Goal: Task Accomplishment & Management: Use online tool/utility

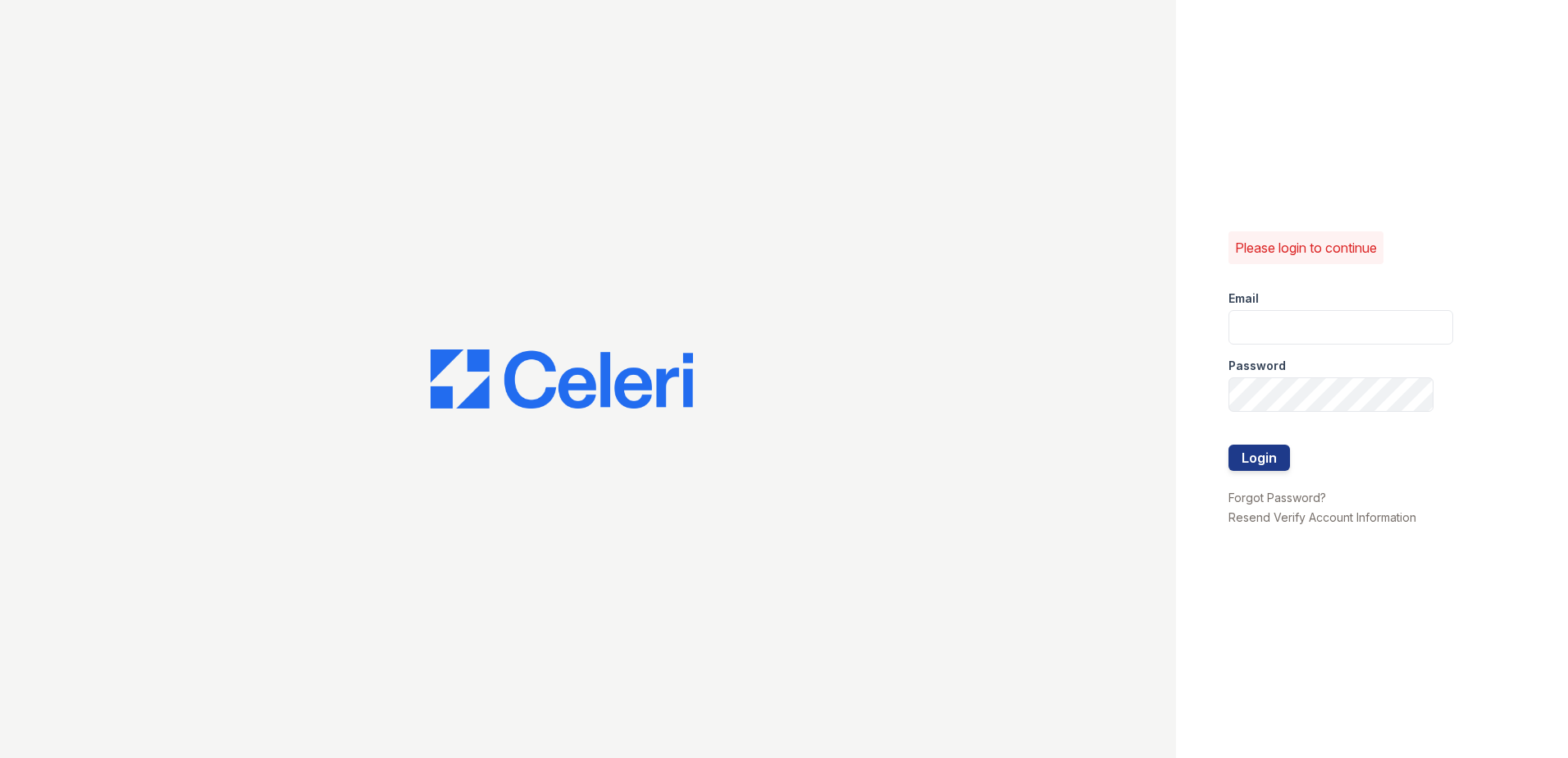
click at [1289, 340] on input "email" at bounding box center [1341, 327] width 225 height 35
type input "G"
type input "C"
type input "candice.payne@trinity-pm.com"
click at [931, 420] on div "Please login to continue Email candice.payne@trinity-pm.com Password Login Forg…" at bounding box center [784, 379] width 1568 height 758
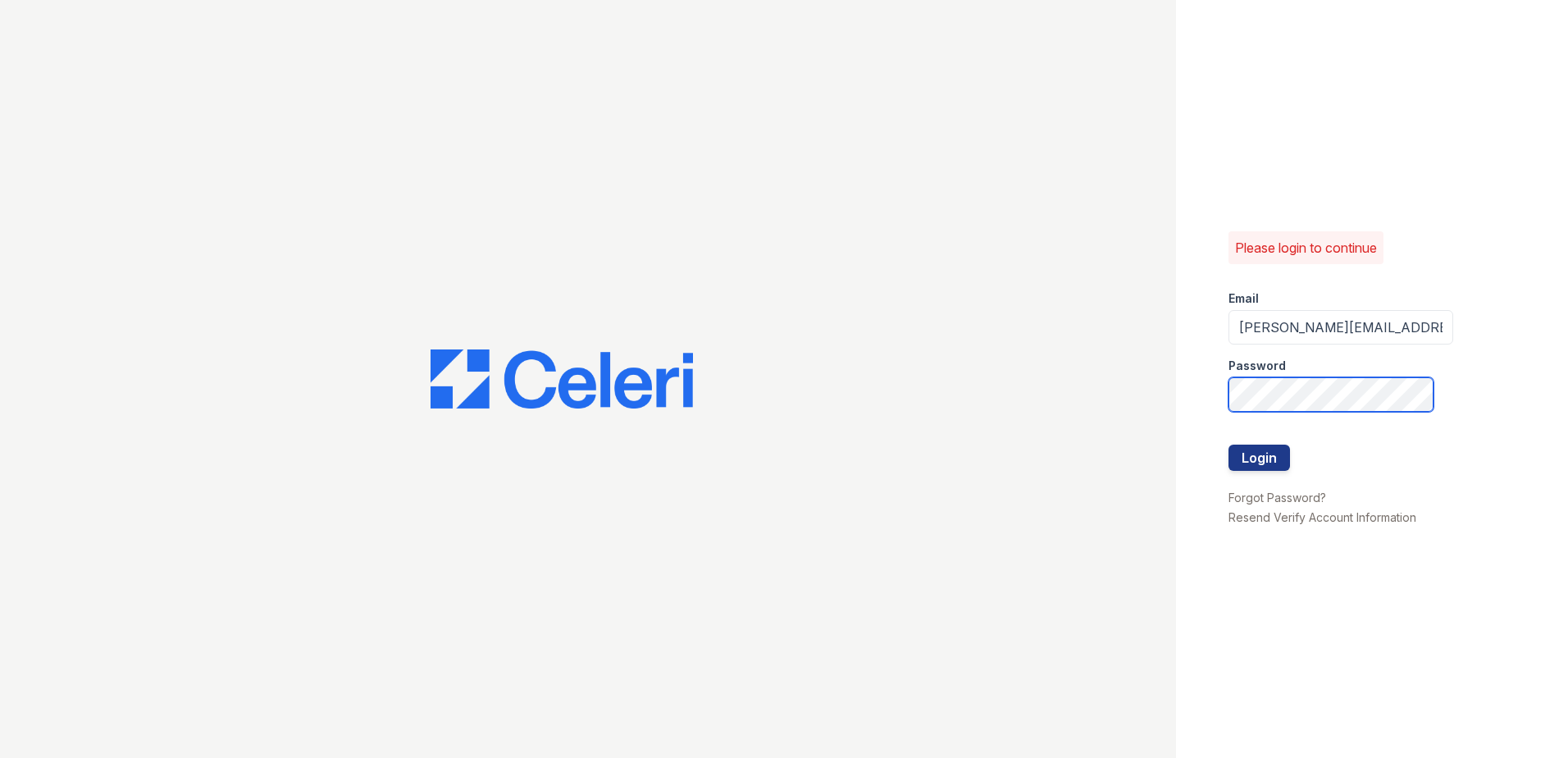
click at [1228, 444] on button "Login" at bounding box center [1259, 457] width 62 height 26
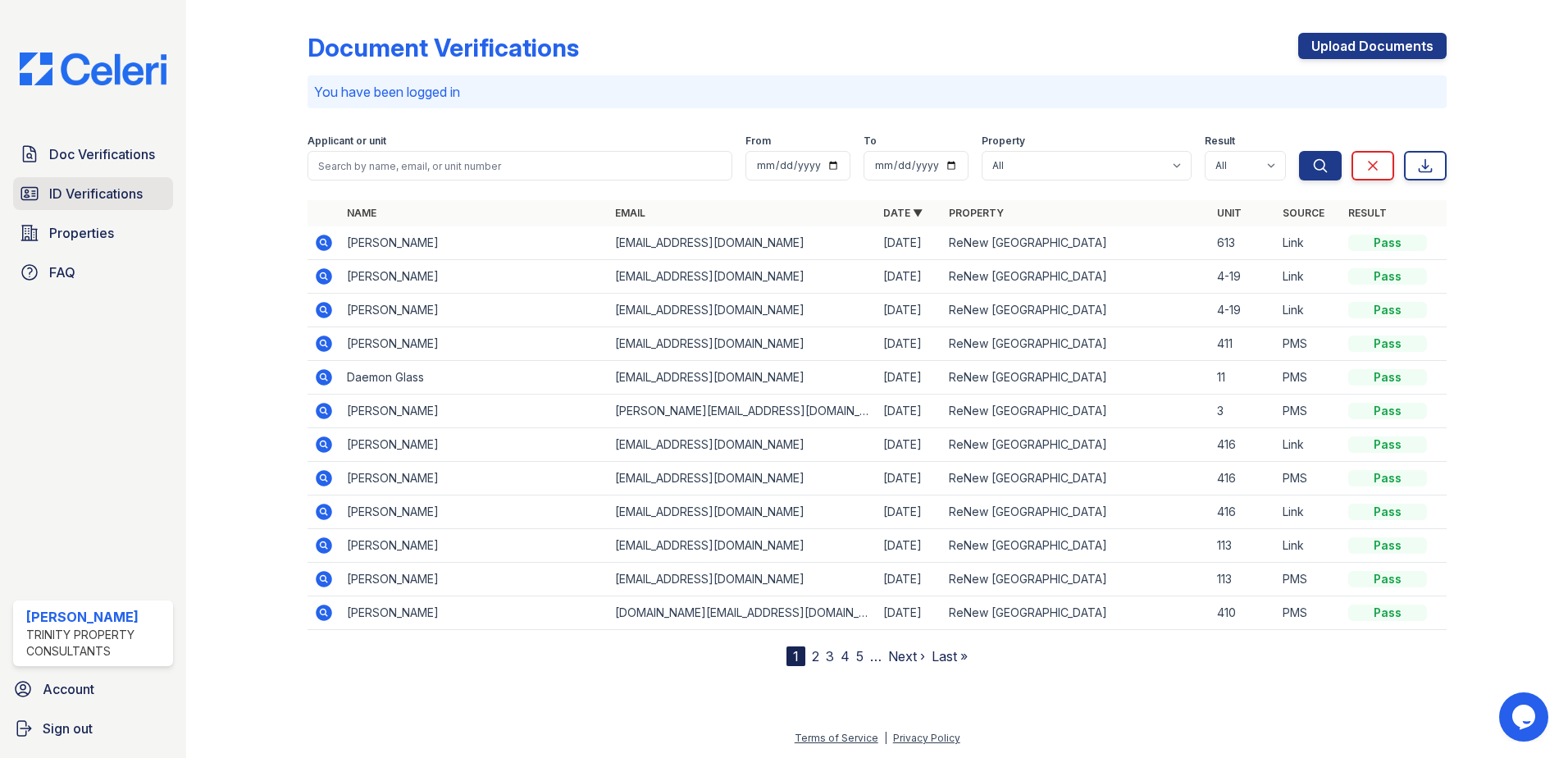
click at [147, 191] on link "ID Verifications" at bounding box center [93, 193] width 160 height 33
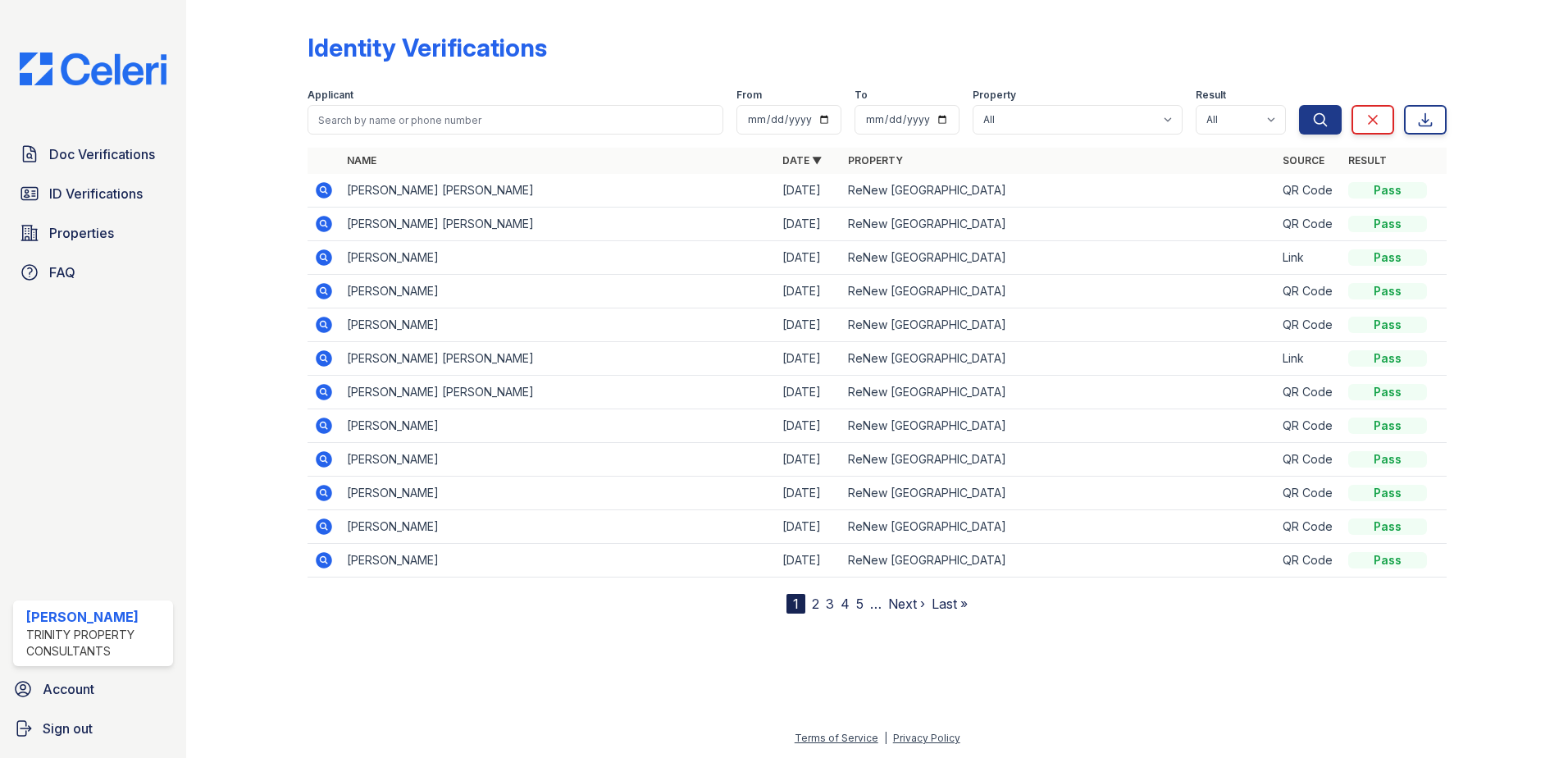
click at [669, 77] on form "Applicant From To Property All ReNew [GEOGRAPHIC_DATA] Result All Pass Fail Cau…" at bounding box center [878, 109] width 1140 height 66
click at [664, 68] on div "Identity Verifications" at bounding box center [878, 54] width 1140 height 43
click at [664, 67] on div "Identity Verifications" at bounding box center [878, 54] width 1140 height 43
click at [1181, 694] on div at bounding box center [877, 683] width 1330 height 89
click at [1181, 693] on div at bounding box center [877, 683] width 1330 height 89
